Goal: Information Seeking & Learning: Learn about a topic

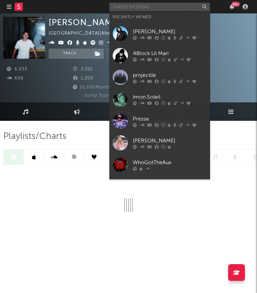
click at [153, 5] on input "text" at bounding box center [159, 7] width 101 height 8
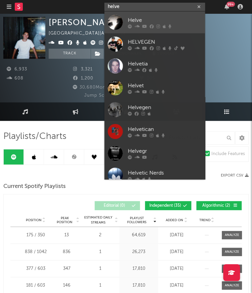
type input "helve"
click at [139, 22] on div "Helve" at bounding box center [165, 20] width 74 height 8
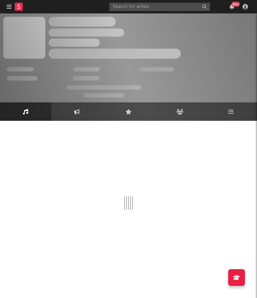
select select "6m"
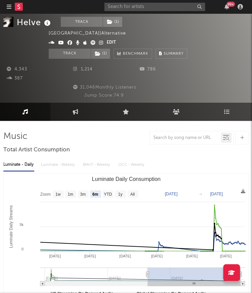
scroll to position [0, 0]
